Goal: Task Accomplishment & Management: Use online tool/utility

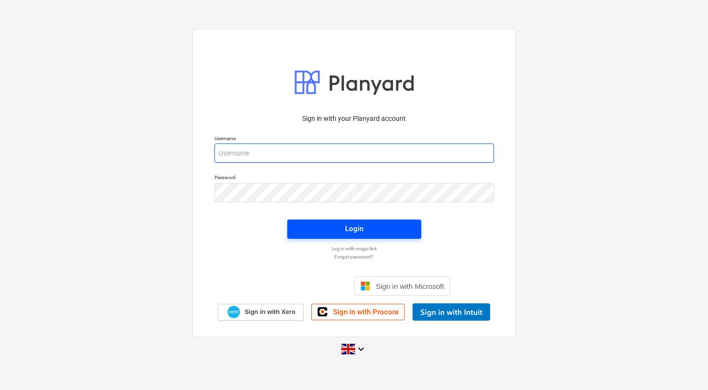
type input "[EMAIL_ADDRESS][DOMAIN_NAME]"
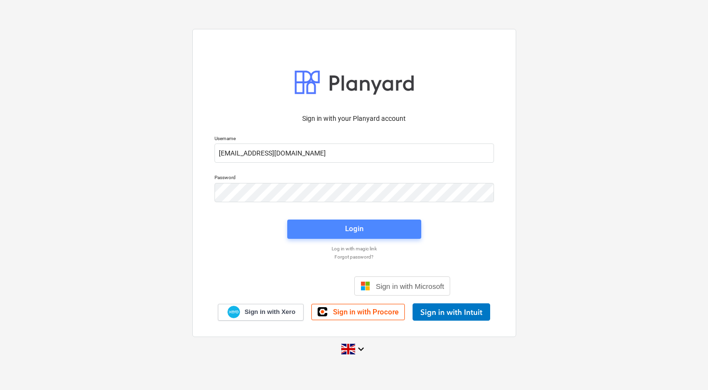
click at [339, 228] on span "Login" at bounding box center [354, 229] width 111 height 13
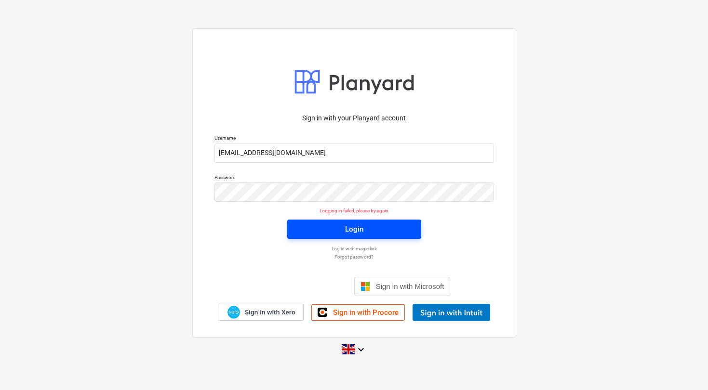
click at [339, 228] on span "Login" at bounding box center [354, 229] width 111 height 13
click at [350, 231] on div "Login" at bounding box center [354, 229] width 18 height 13
